Goal: Task Accomplishment & Management: Use online tool/utility

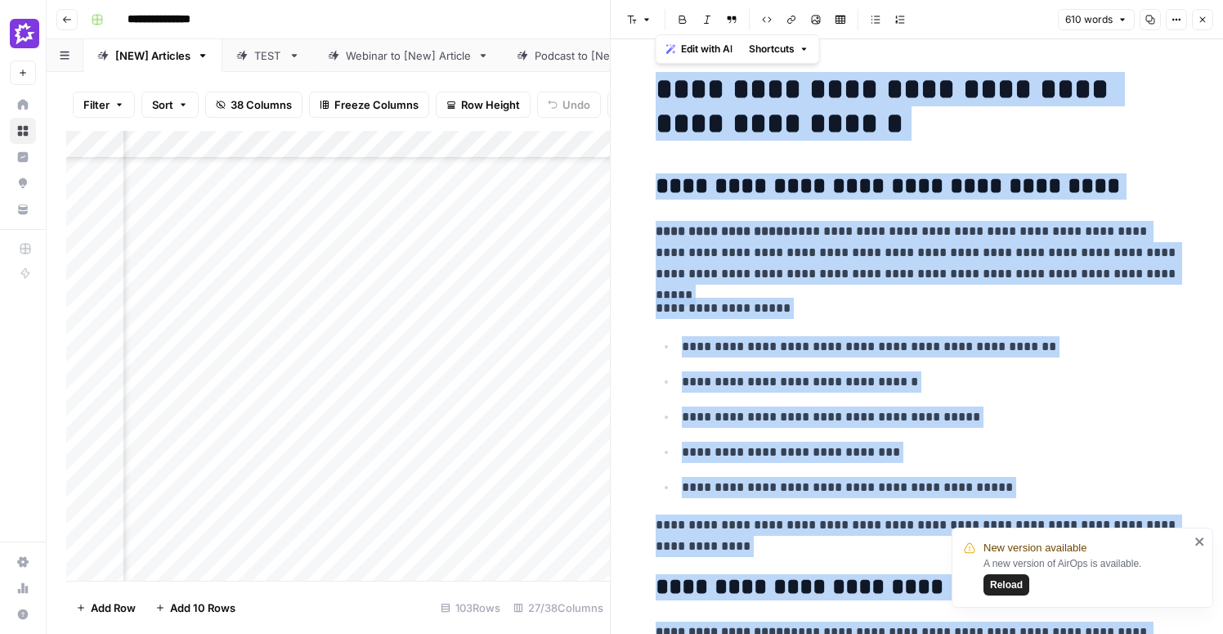
scroll to position [341, 1209]
click at [1203, 21] on icon "button" at bounding box center [1203, 20] width 10 height 10
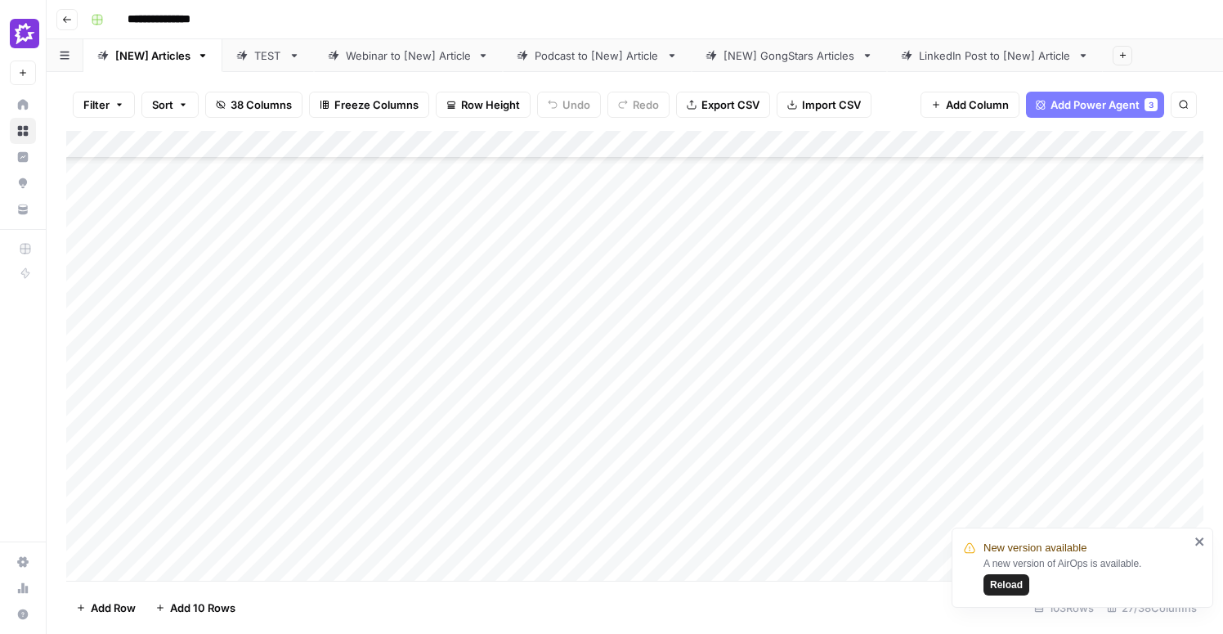
scroll to position [217, 0]
click at [572, 340] on div "Add Column" at bounding box center [634, 356] width 1137 height 450
click at [655, 315] on div "Add Column" at bounding box center [634, 356] width 1137 height 450
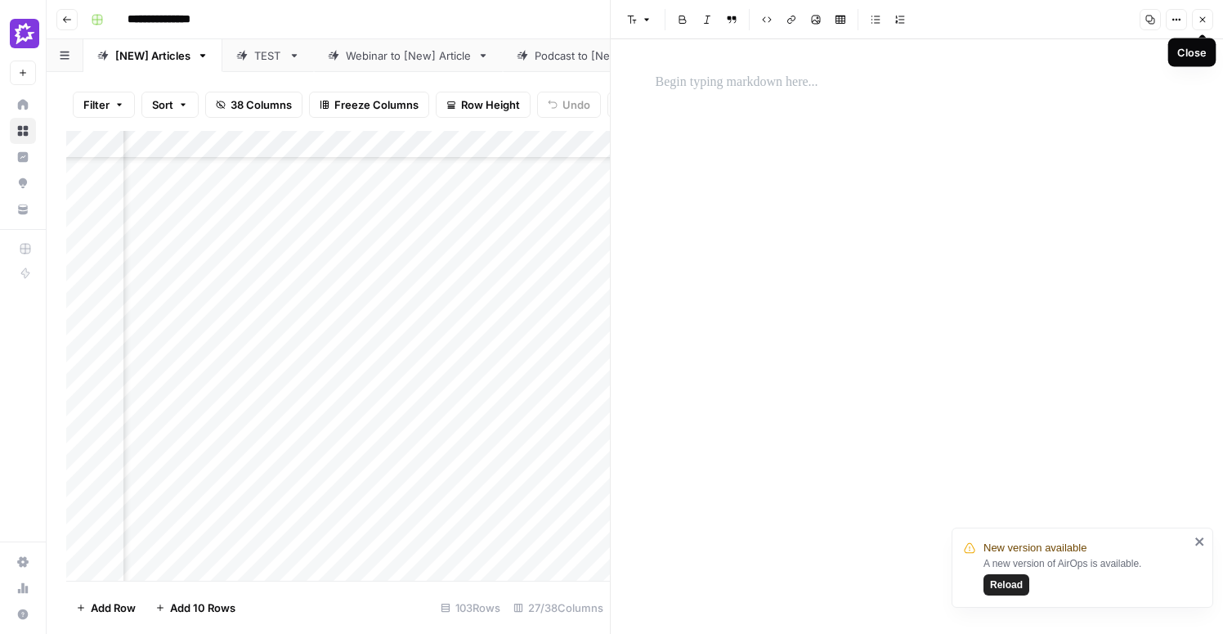
click at [1203, 18] on icon "button" at bounding box center [1203, 20] width 6 height 6
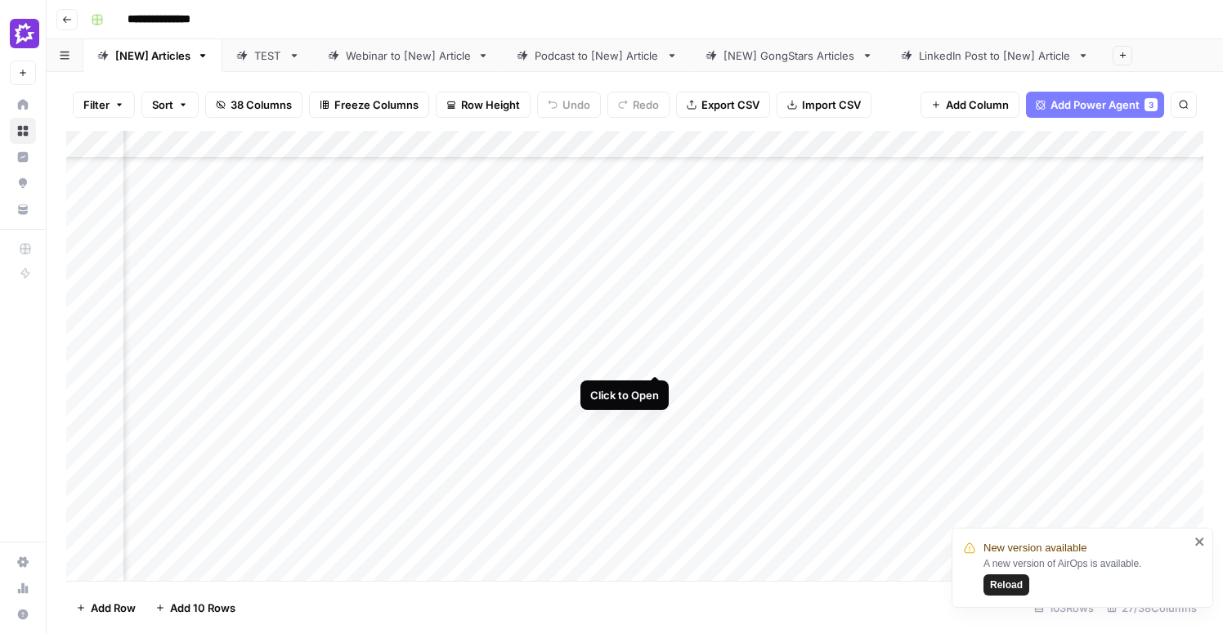
click at [661, 311] on div "Add Column" at bounding box center [634, 356] width 1137 height 450
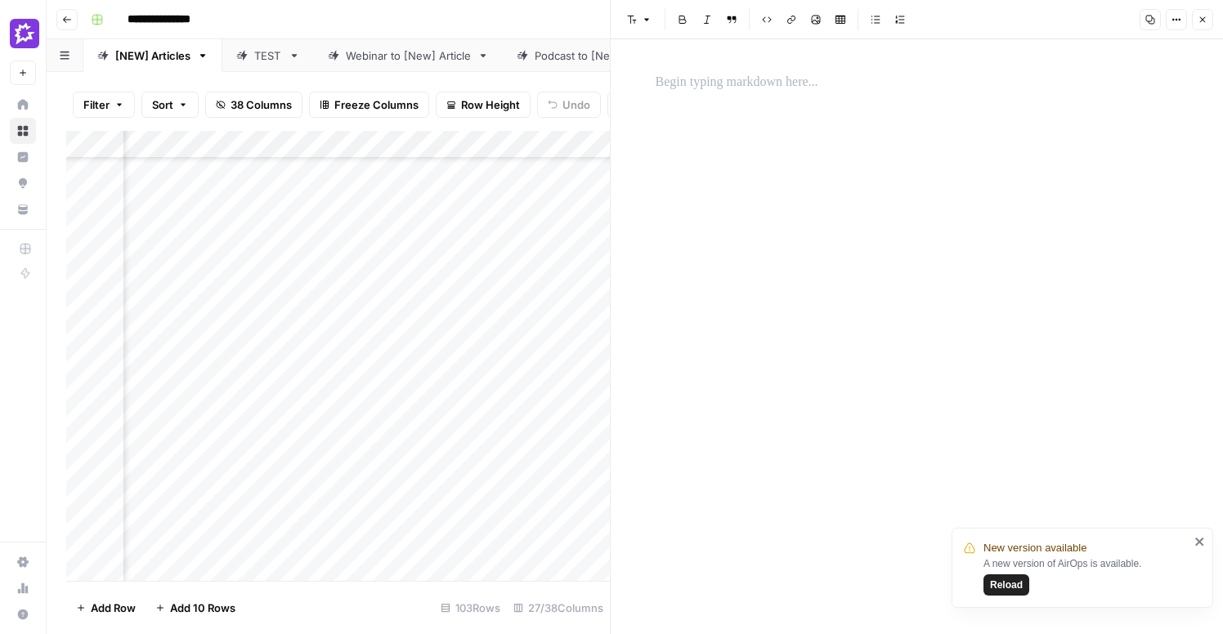
click at [796, 276] on div at bounding box center [917, 336] width 543 height 594
click at [994, 586] on span "Reload" at bounding box center [1006, 584] width 33 height 15
click at [370, 346] on div "Add Column" at bounding box center [338, 356] width 544 height 450
click at [1204, 23] on icon "button" at bounding box center [1203, 20] width 10 height 10
